Goal: Task Accomplishment & Management: Use online tool/utility

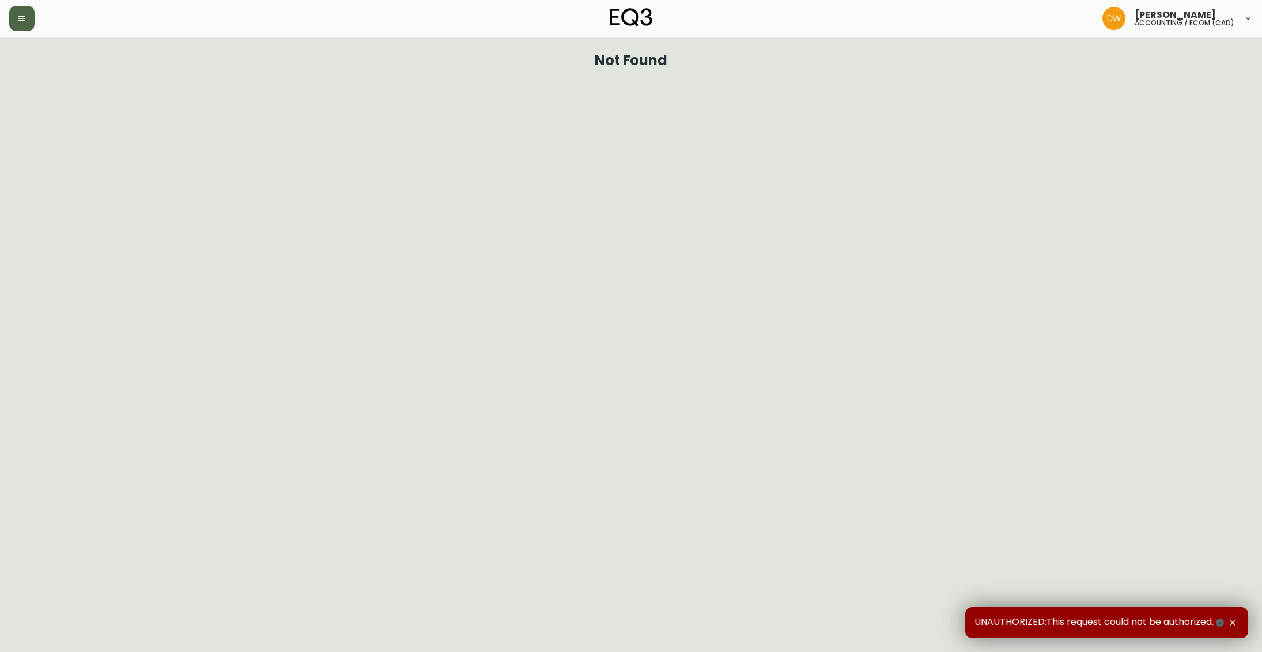
click at [17, 20] on icon "button" at bounding box center [21, 18] width 9 height 9
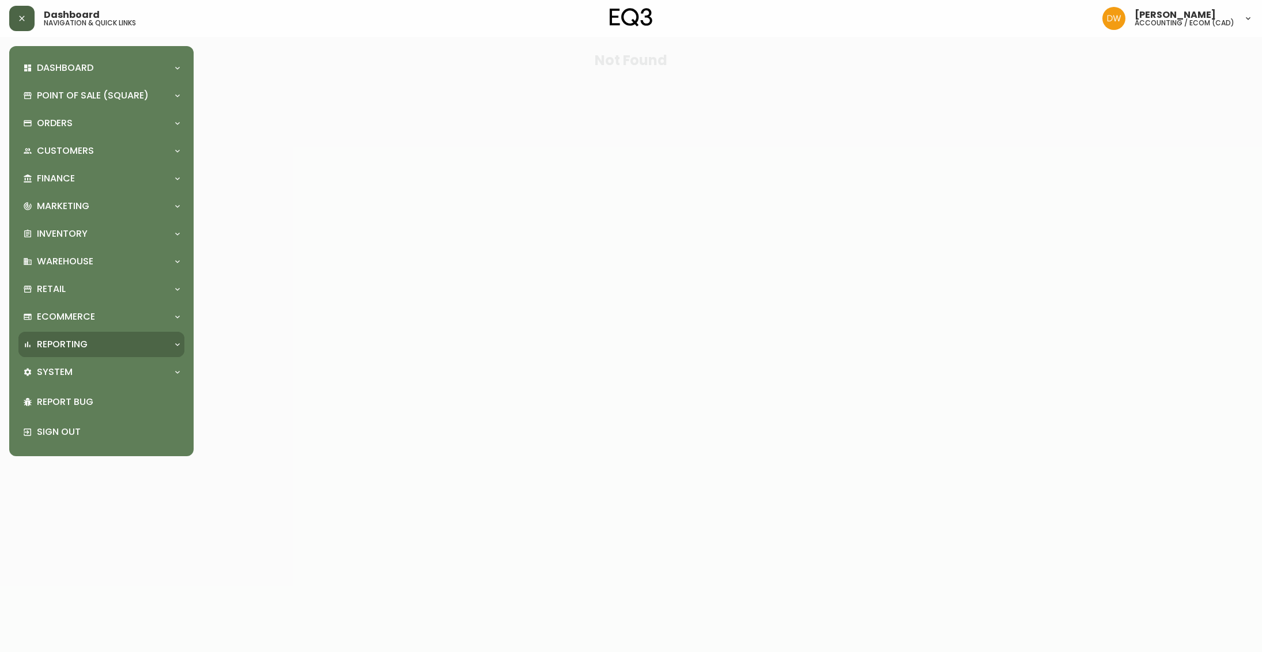
click at [101, 345] on div "Reporting" at bounding box center [95, 344] width 145 height 13
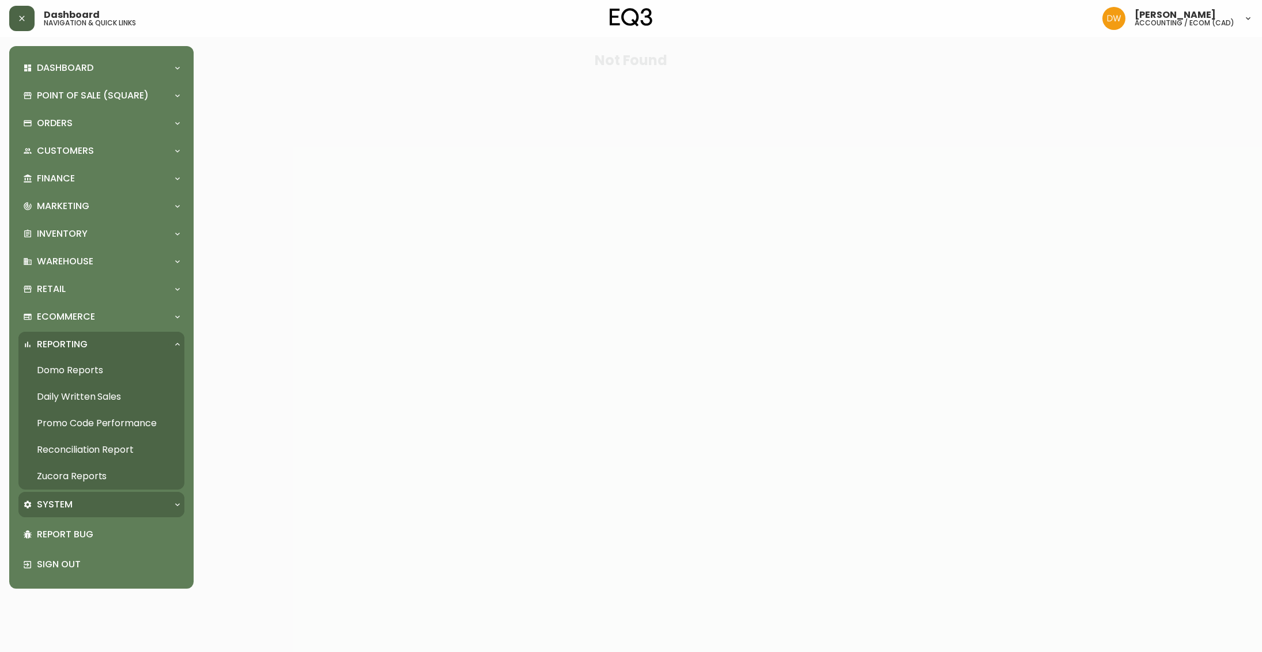
click at [77, 500] on div "System" at bounding box center [95, 505] width 145 height 13
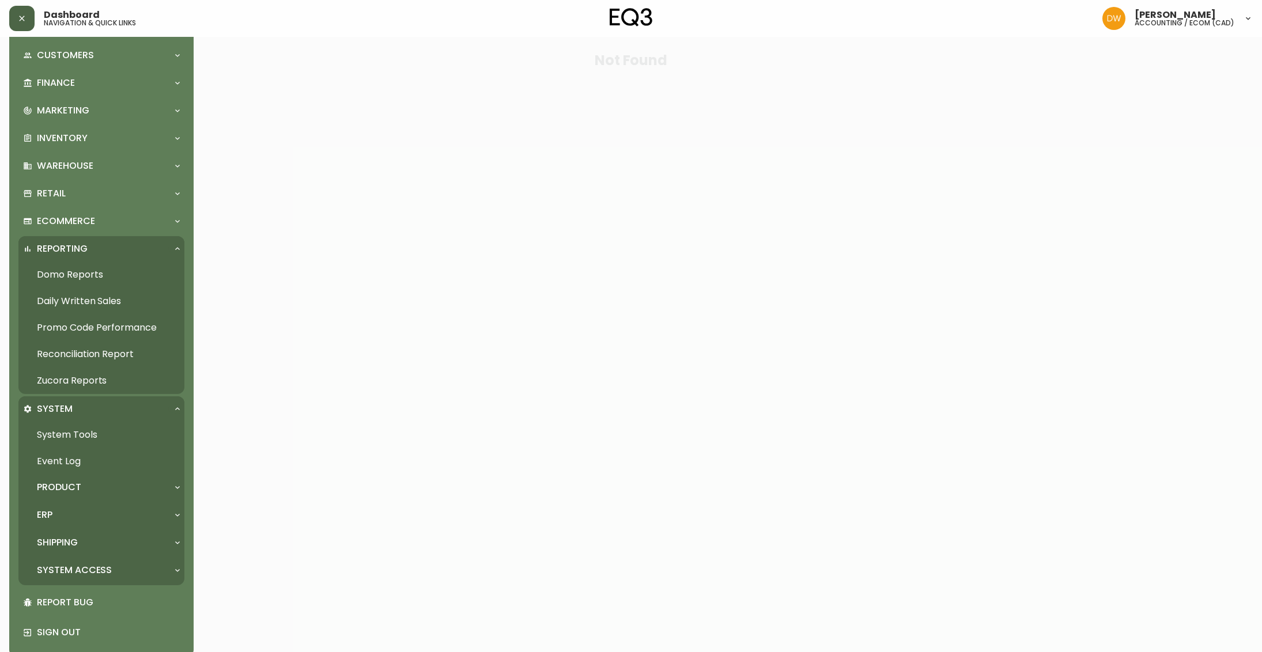
scroll to position [109, 0]
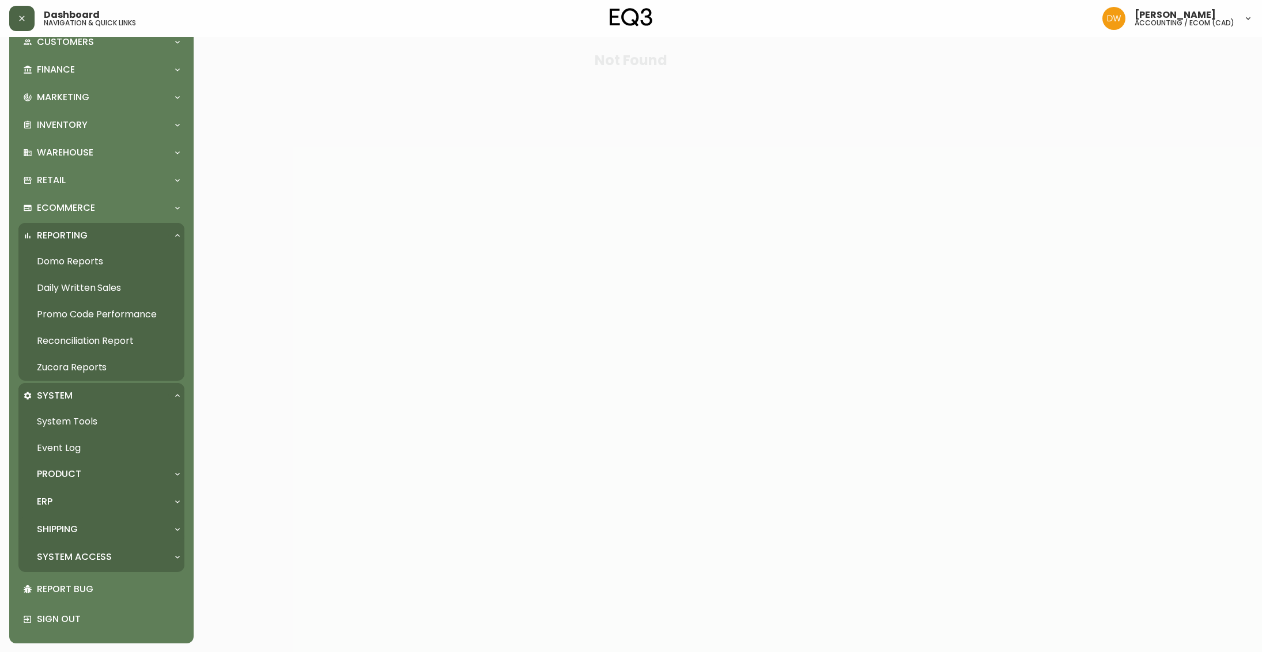
click at [78, 531] on p "Shipping" at bounding box center [57, 529] width 41 height 13
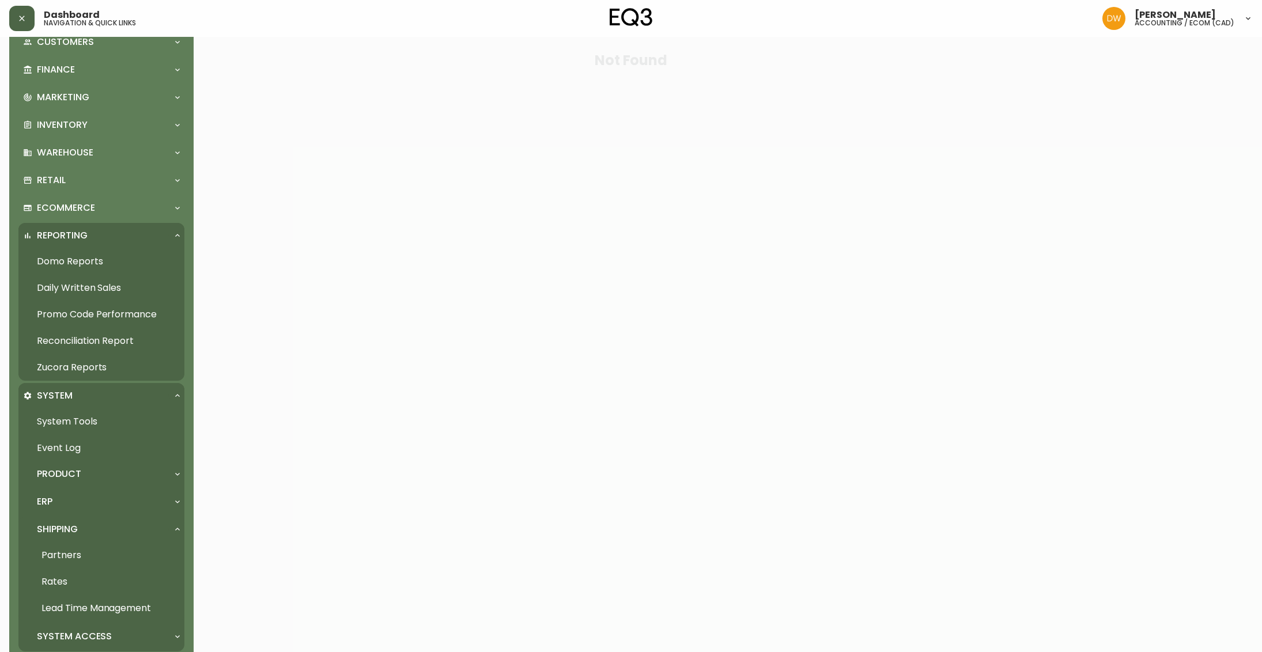
click at [67, 583] on link "Rates" at bounding box center [101, 582] width 166 height 27
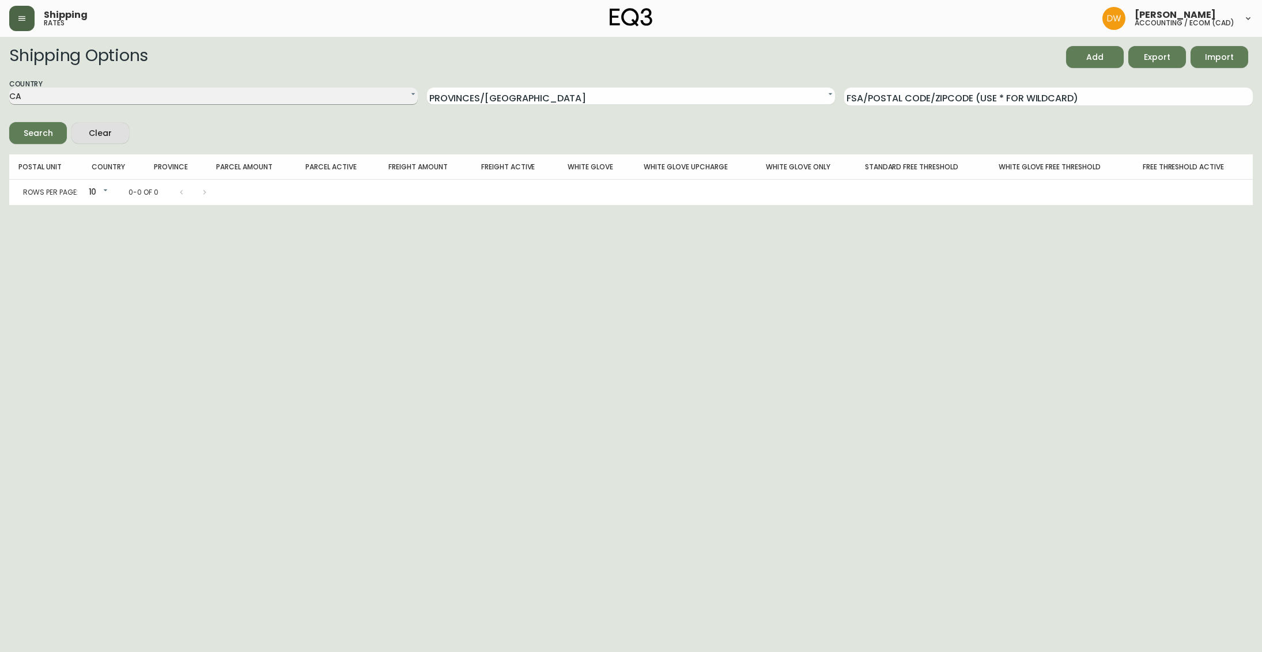
click at [388, 94] on select "CA US" at bounding box center [213, 96] width 409 height 17
select select "US"
click at [9, 88] on select "CA US" at bounding box center [213, 96] width 409 height 17
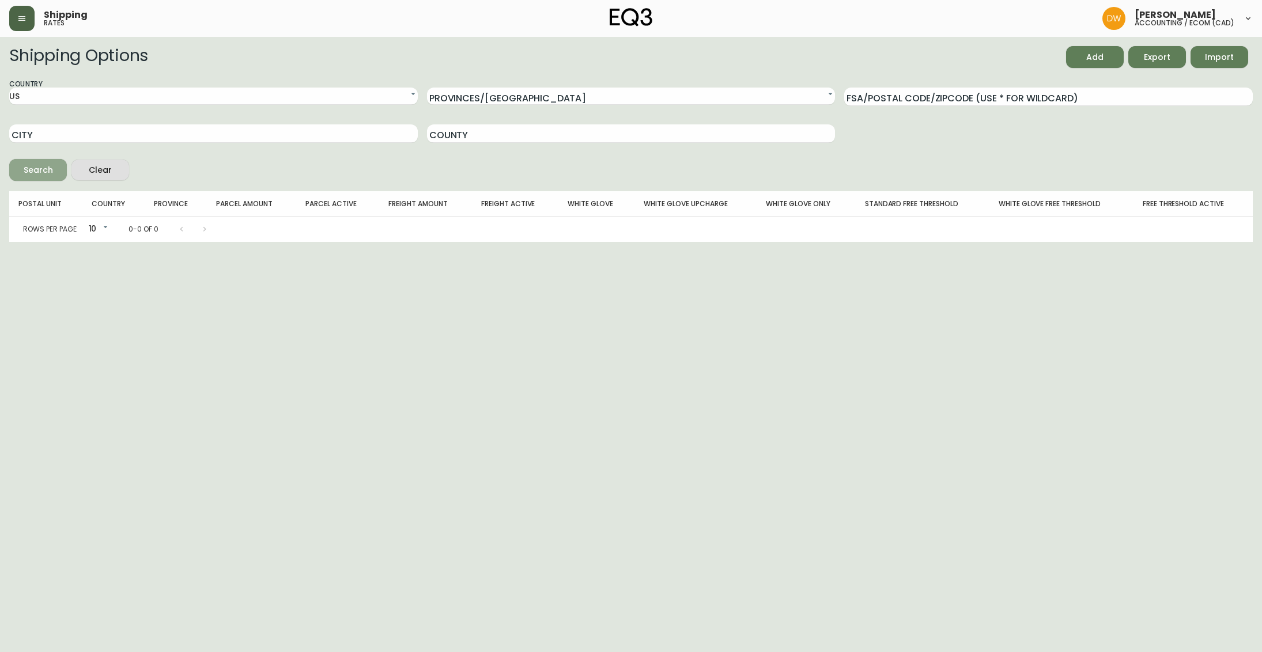
click at [43, 169] on div "Search" at bounding box center [38, 170] width 29 height 14
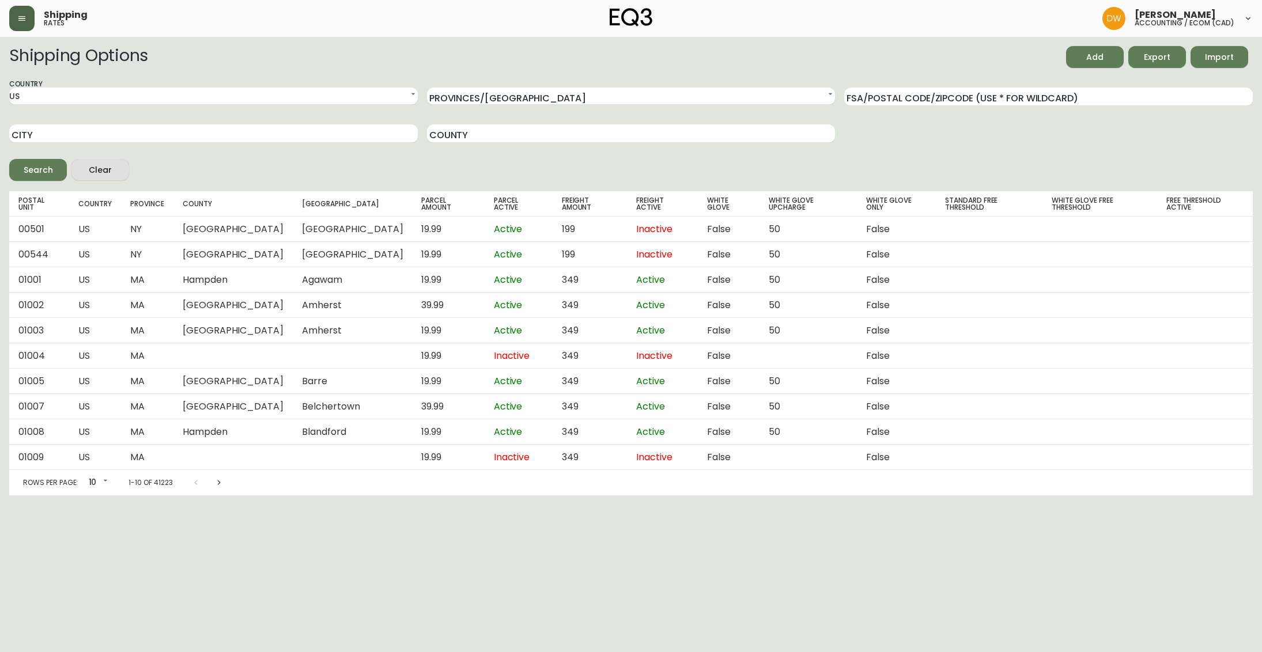
click at [1162, 52] on span "Export" at bounding box center [1157, 57] width 39 height 14
